Goal: Task Accomplishment & Management: Use online tool/utility

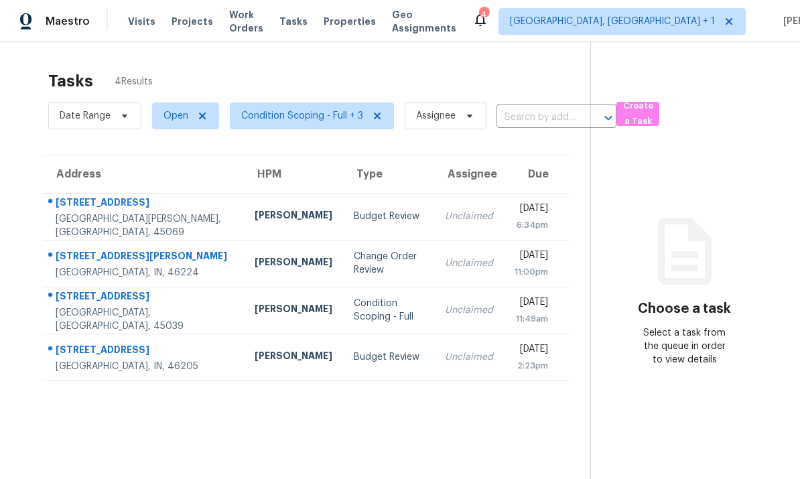
click at [244, 263] on td "[PERSON_NAME]" at bounding box center [293, 263] width 99 height 47
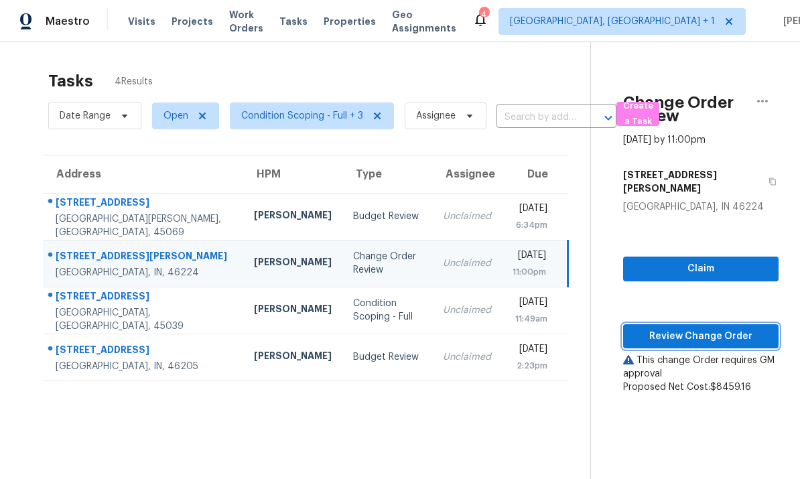
click at [694, 328] on span "Review Change Order" at bounding box center [701, 336] width 134 height 17
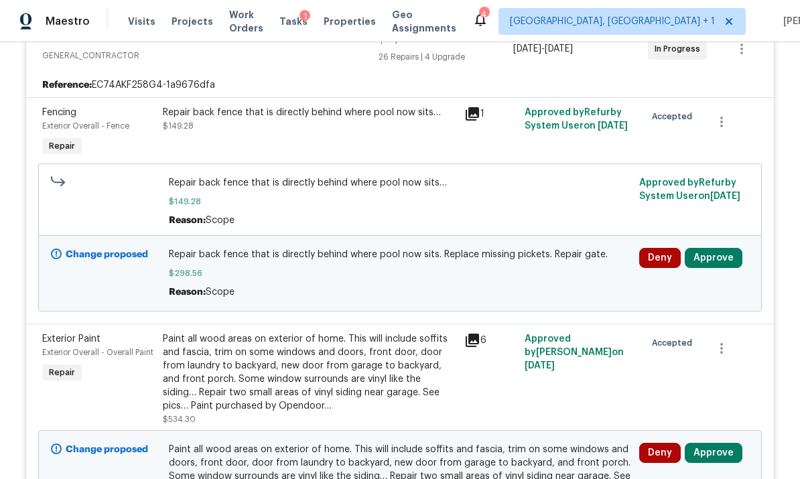
scroll to position [279, 0]
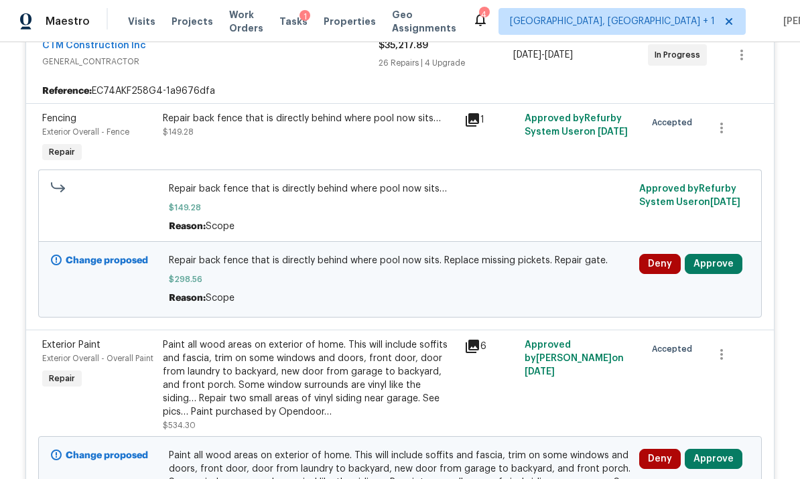
click at [719, 271] on button "Approve" at bounding box center [714, 264] width 58 height 20
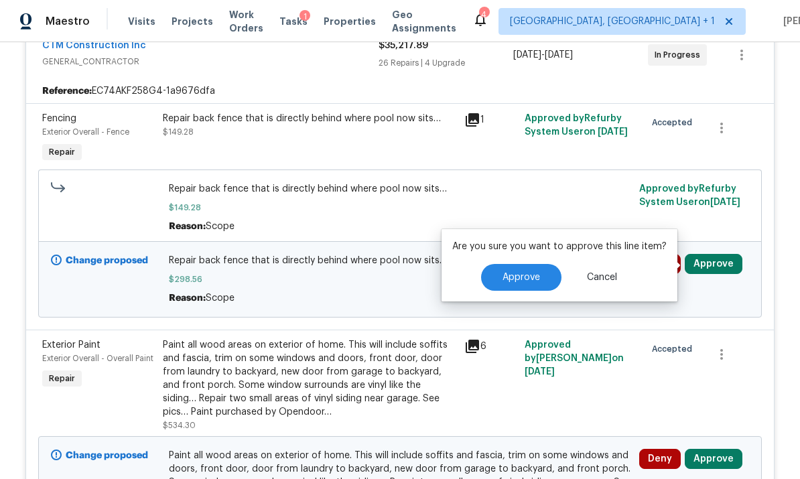
click at [530, 282] on span "Approve" at bounding box center [522, 278] width 38 height 10
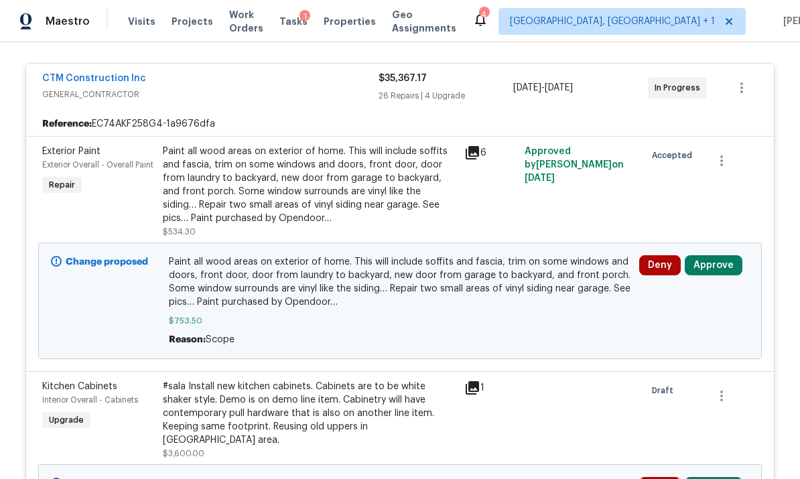
scroll to position [241, 0]
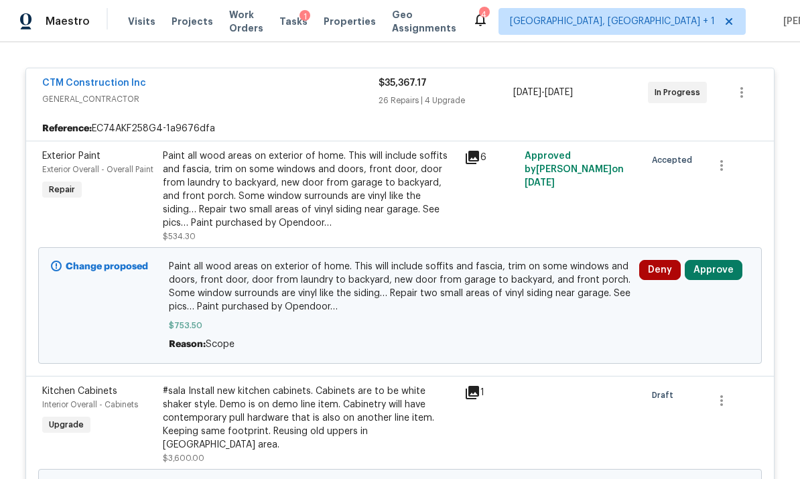
click at [714, 272] on button "Approve" at bounding box center [714, 270] width 58 height 20
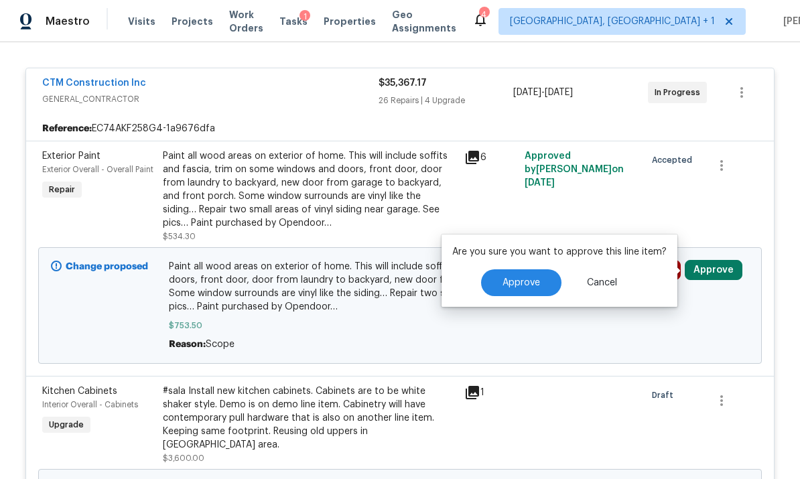
click at [526, 286] on span "Approve" at bounding box center [522, 283] width 38 height 10
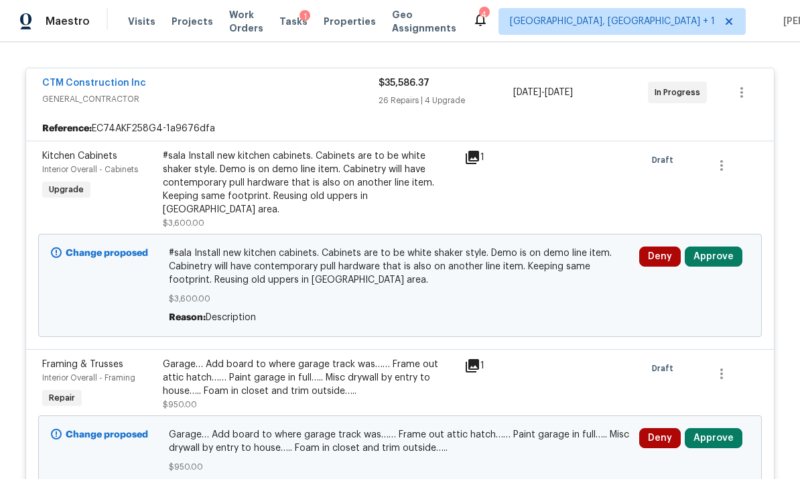
click at [708, 247] on button "Approve" at bounding box center [714, 257] width 58 height 20
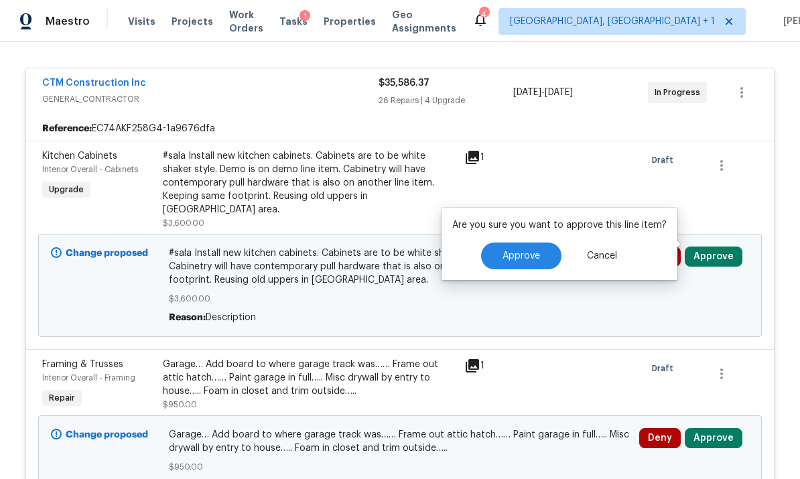
click at [526, 259] on span "Approve" at bounding box center [522, 256] width 38 height 10
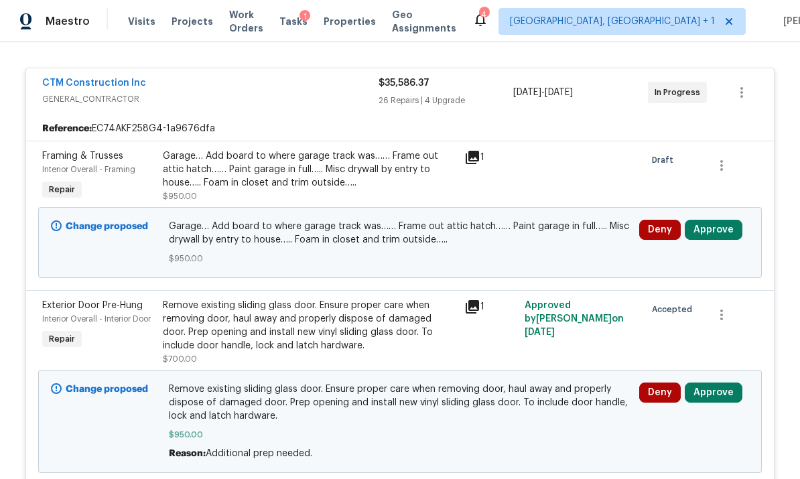
click at [717, 230] on button "Approve" at bounding box center [714, 230] width 58 height 20
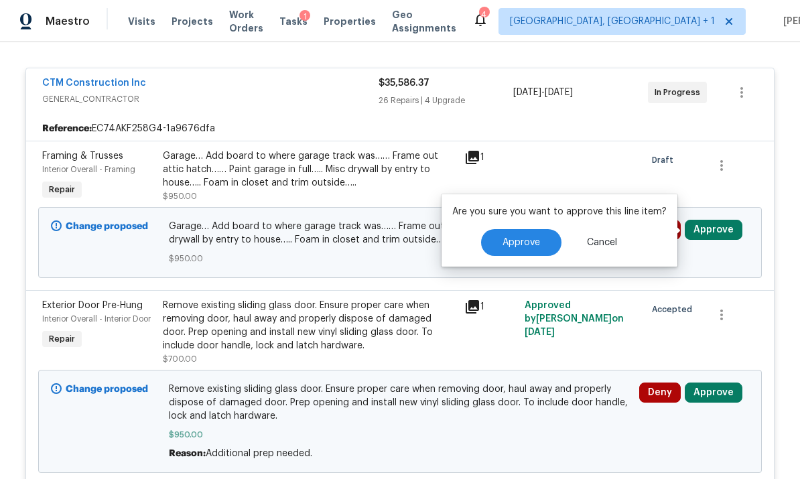
click at [538, 247] on button "Approve" at bounding box center [521, 242] width 80 height 27
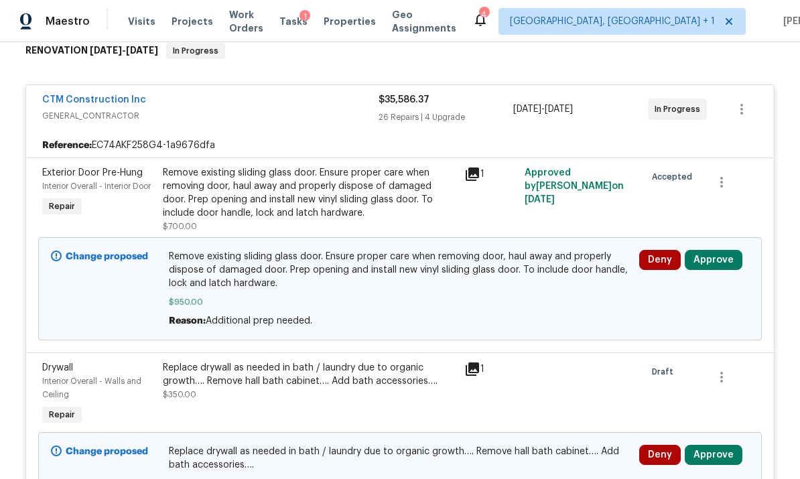
scroll to position [219, 0]
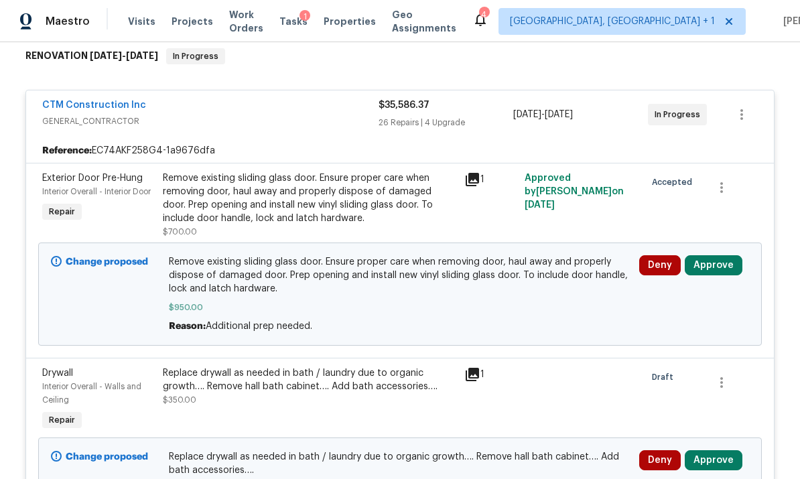
click at [709, 266] on button "Approve" at bounding box center [714, 265] width 58 height 20
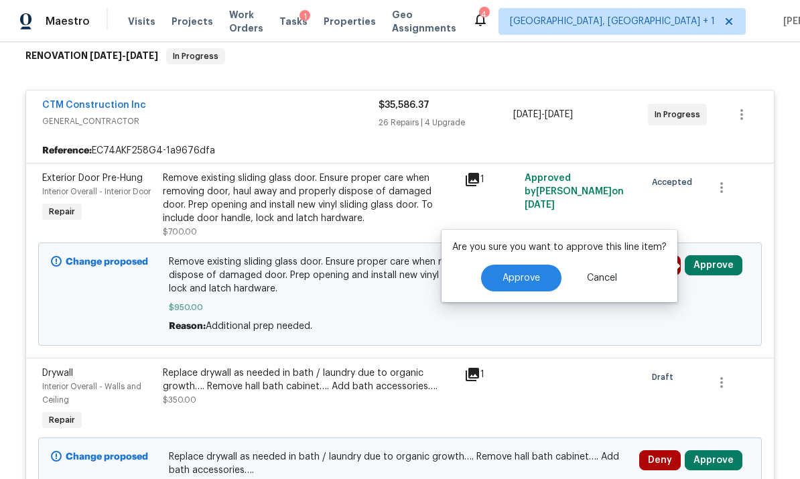
click at [528, 277] on span "Approve" at bounding box center [522, 278] width 38 height 10
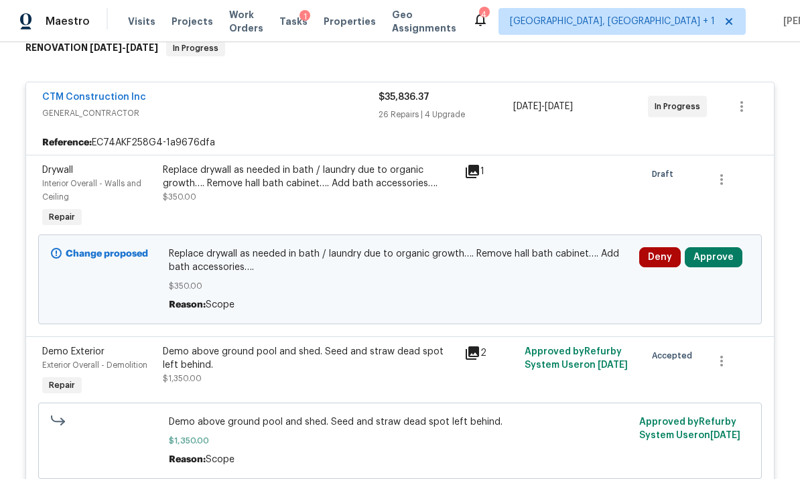
scroll to position [224, 0]
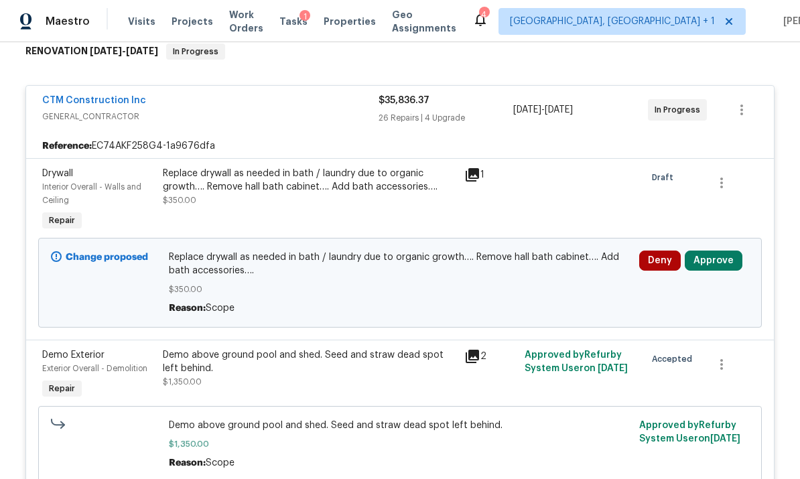
click at [719, 253] on button "Approve" at bounding box center [714, 261] width 58 height 20
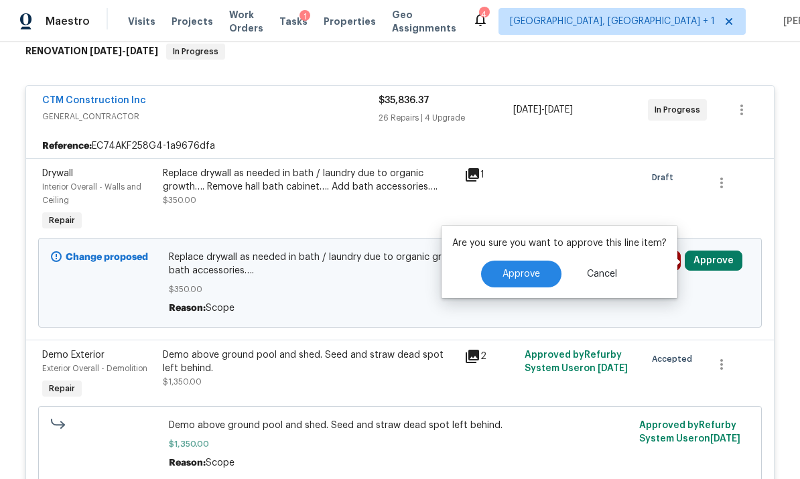
click at [520, 269] on span "Approve" at bounding box center [522, 274] width 38 height 10
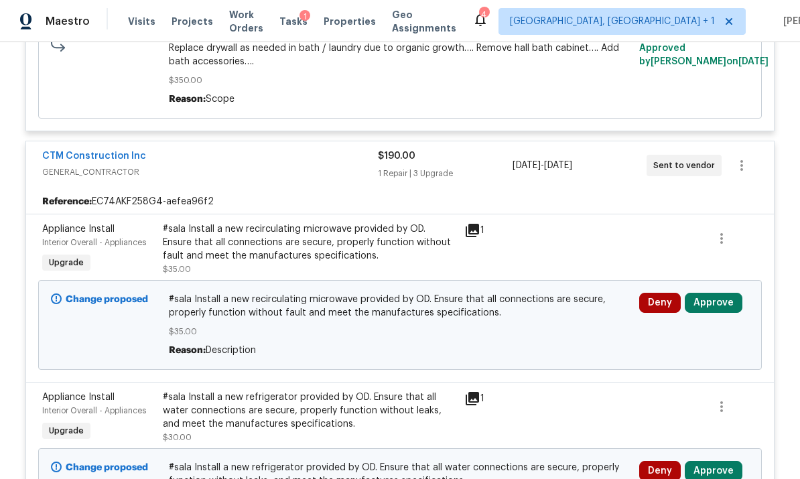
scroll to position [4605, 0]
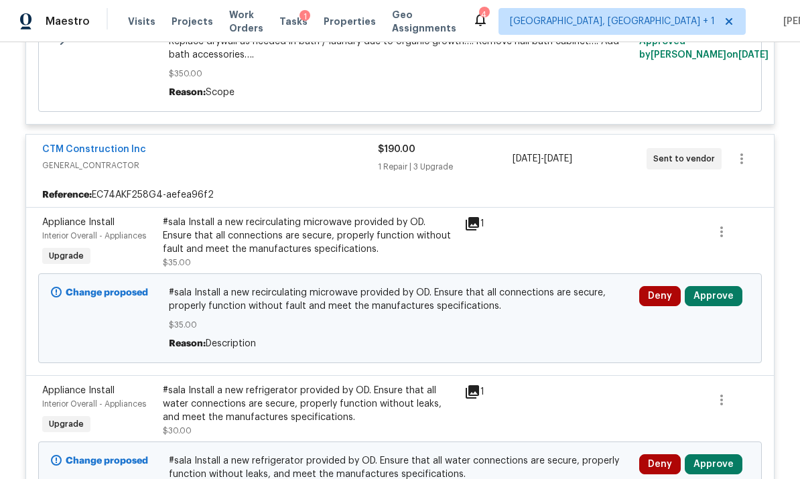
click at [717, 286] on button "Approve" at bounding box center [714, 296] width 58 height 20
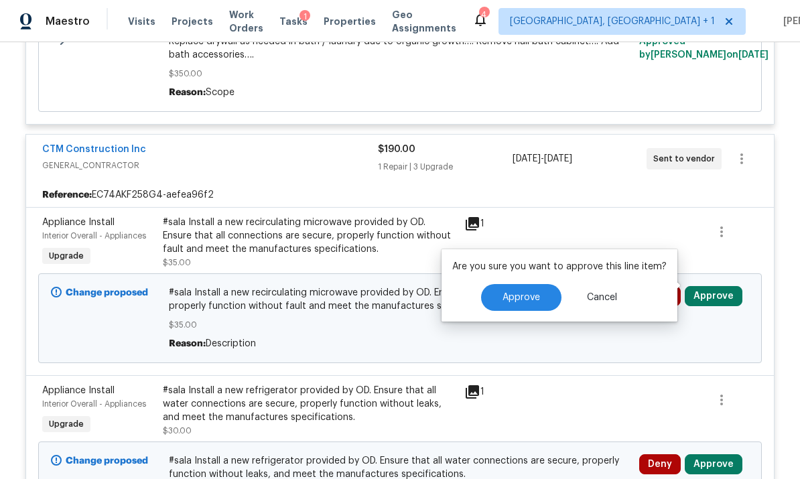
click at [527, 296] on span "Approve" at bounding box center [522, 298] width 38 height 10
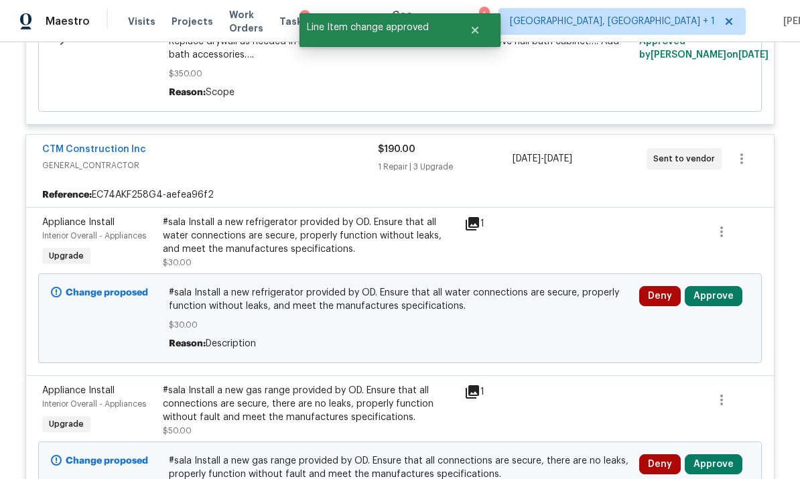
click at [719, 286] on button "Approve" at bounding box center [714, 296] width 58 height 20
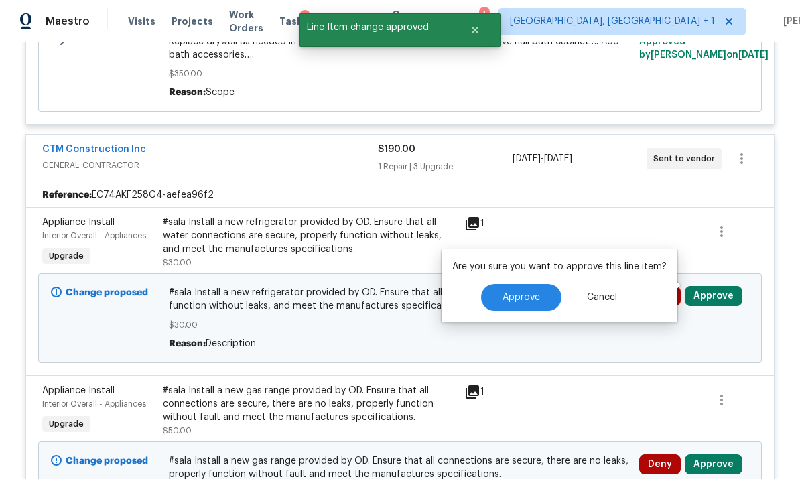
click at [526, 292] on button "Approve" at bounding box center [521, 297] width 80 height 27
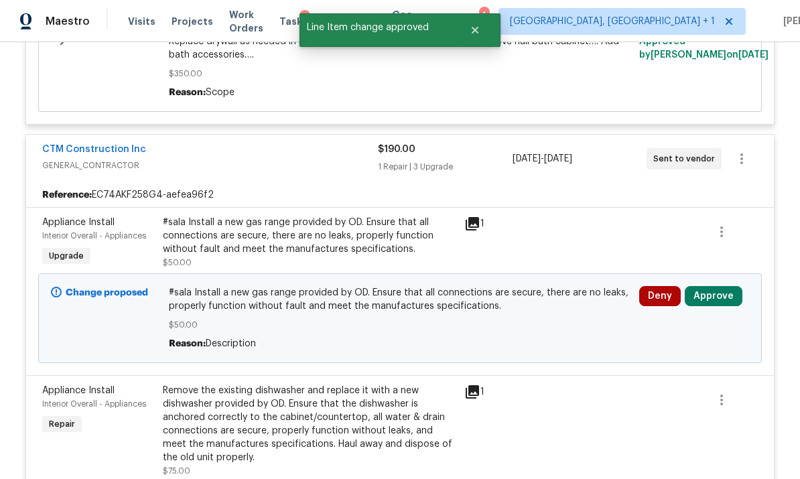
click at [709, 286] on button "Approve" at bounding box center [714, 296] width 58 height 20
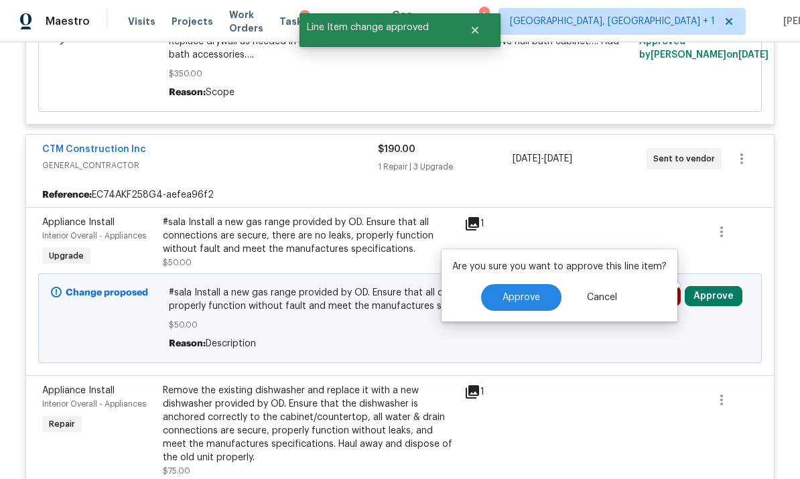
click at [532, 294] on span "Approve" at bounding box center [522, 298] width 38 height 10
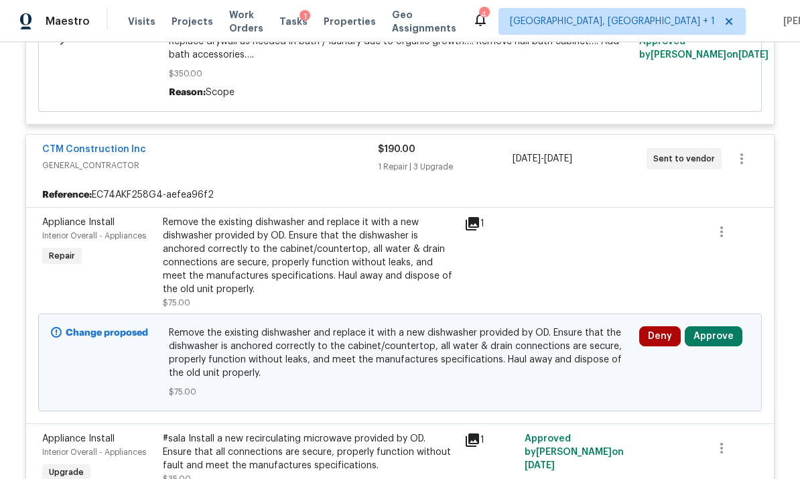
click at [714, 326] on button "Approve" at bounding box center [714, 336] width 58 height 20
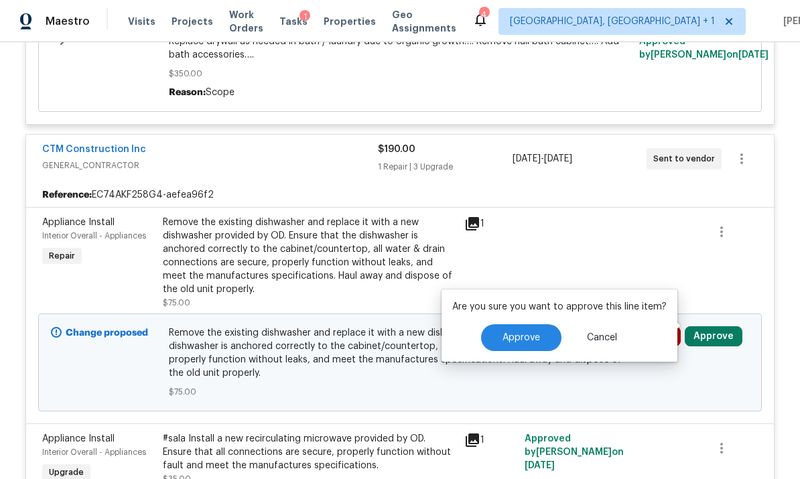
click at [530, 332] on button "Approve" at bounding box center [521, 337] width 80 height 27
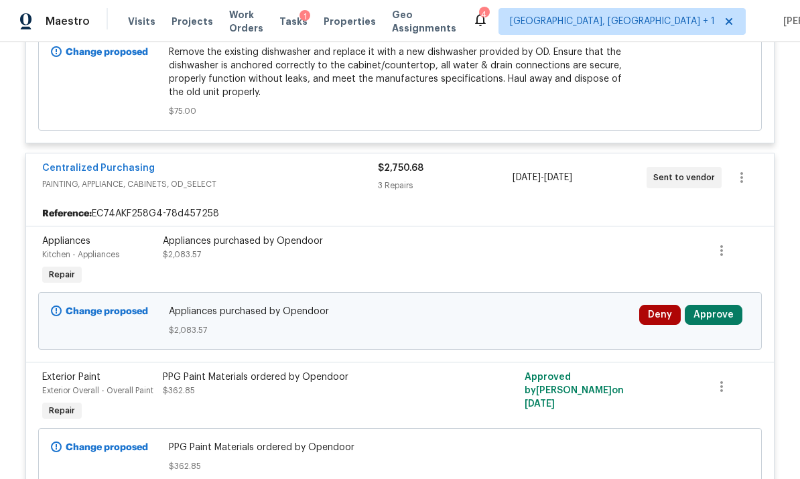
scroll to position [5379, 0]
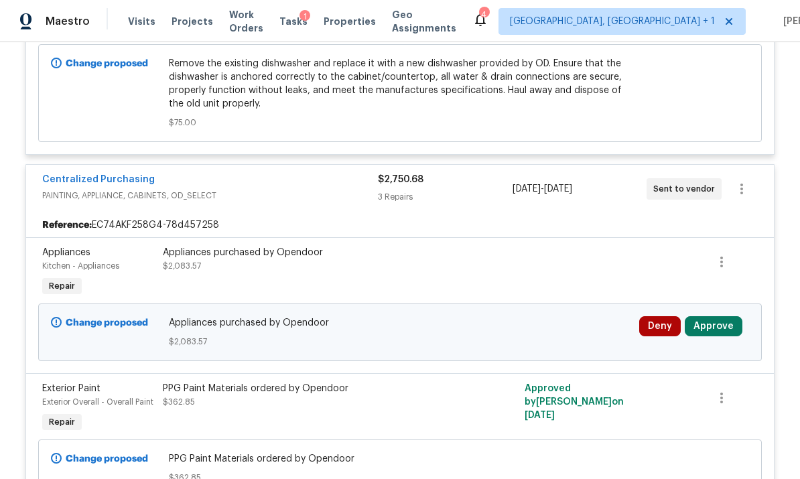
click at [710, 320] on button "Approve" at bounding box center [714, 326] width 58 height 20
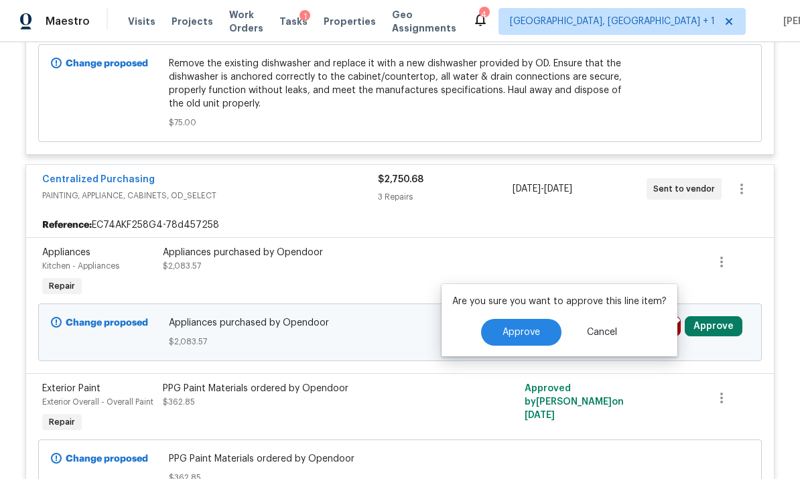
click at [521, 328] on span "Approve" at bounding box center [522, 333] width 38 height 10
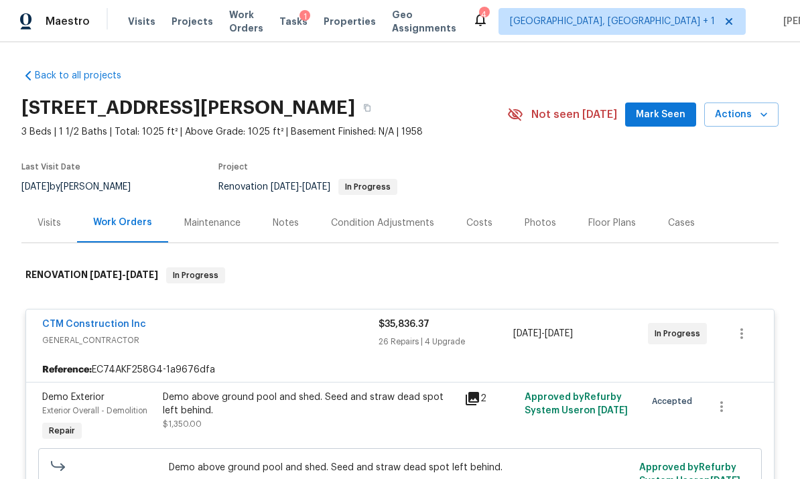
scroll to position [0, 0]
click at [483, 212] on div "Costs" at bounding box center [479, 223] width 58 height 40
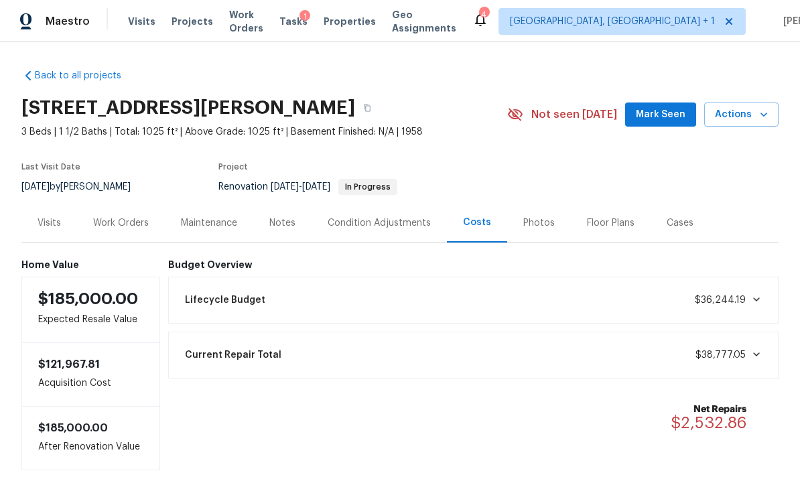
click at [308, 23] on span "Tasks" at bounding box center [294, 21] width 28 height 9
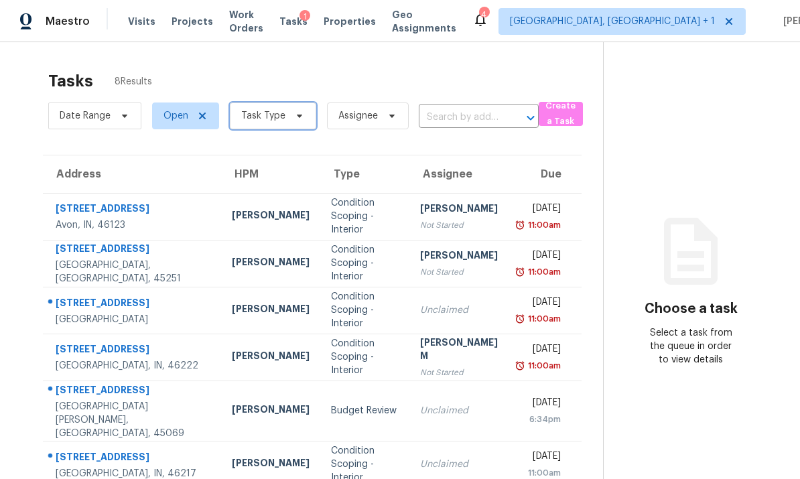
click at [273, 113] on span "Task Type" at bounding box center [263, 115] width 44 height 13
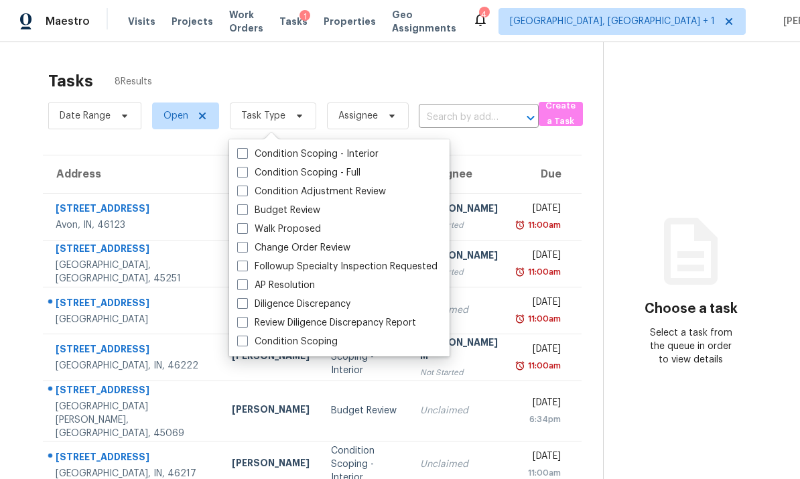
click at [242, 216] on label "Budget Review" at bounding box center [278, 210] width 83 height 13
click at [242, 212] on input "Budget Review" at bounding box center [241, 208] width 9 height 9
checkbox input "true"
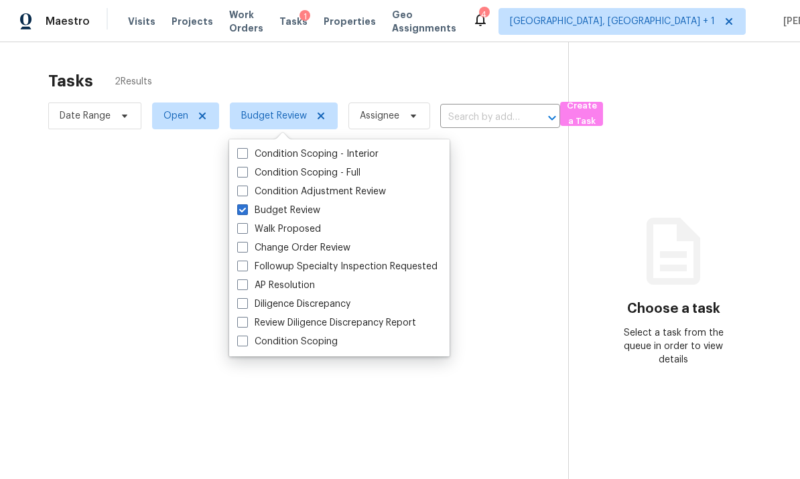
click at [243, 229] on span at bounding box center [242, 228] width 11 height 11
click at [243, 229] on input "Walk Proposed" at bounding box center [241, 227] width 9 height 9
checkbox input "true"
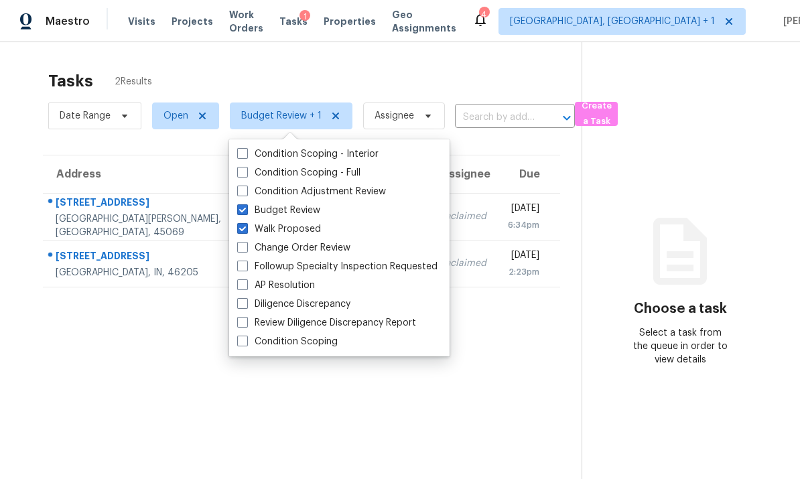
click at [243, 252] on span at bounding box center [242, 247] width 11 height 11
click at [243, 250] on input "Change Order Review" at bounding box center [241, 245] width 9 height 9
checkbox input "true"
click at [74, 391] on section "Tasks 2 Results Date Range Open Budget Review + 2 Assignee ​ Create a Task Addr…" at bounding box center [301, 293] width 560 height 458
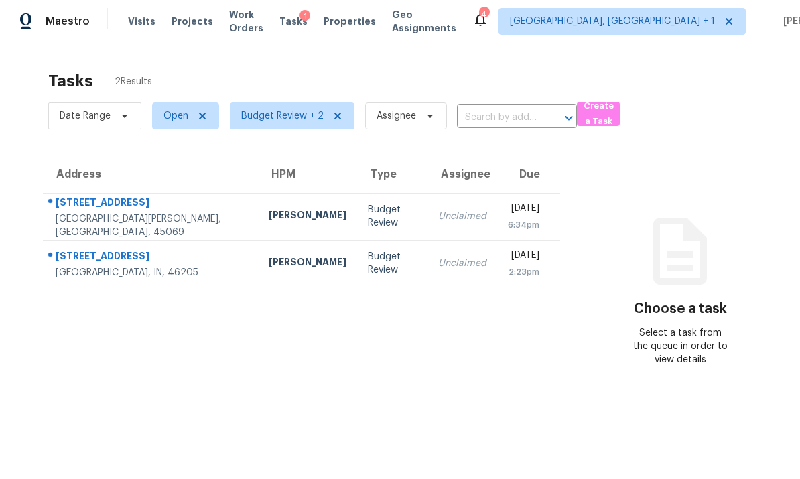
click at [177, 221] on td "6038 Glennsbury Ct West Chester, OH, 45069" at bounding box center [150, 216] width 215 height 47
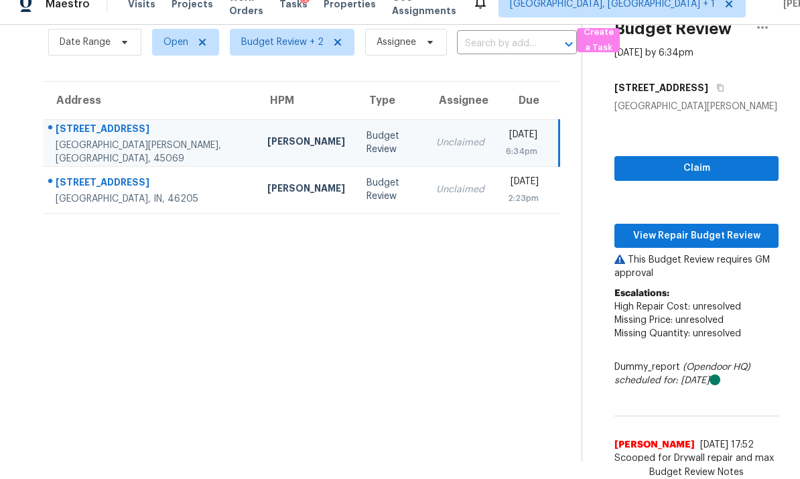
scroll to position [50, 0]
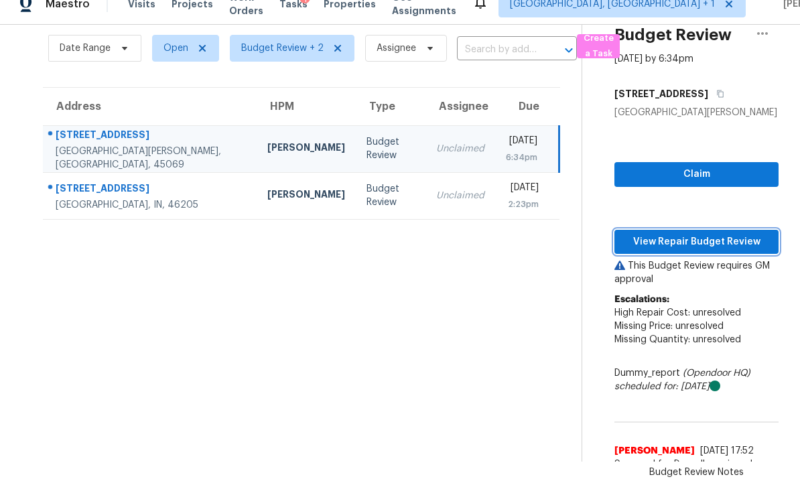
click at [686, 234] on span "View Repair Budget Review" at bounding box center [696, 242] width 143 height 17
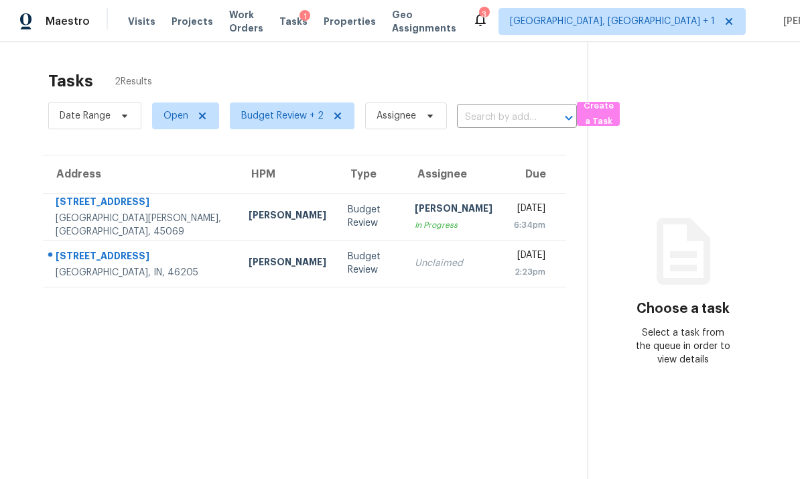
click at [164, 212] on td "6038 Glennsbury Ct West Chester, OH, 45069" at bounding box center [140, 216] width 195 height 47
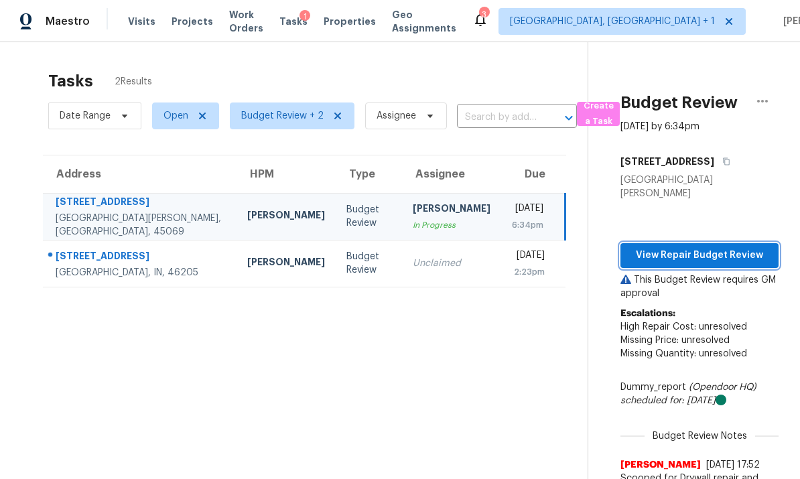
click at [679, 247] on span "View Repair Budget Review" at bounding box center [699, 255] width 137 height 17
